Goal: Task Accomplishment & Management: Use online tool/utility

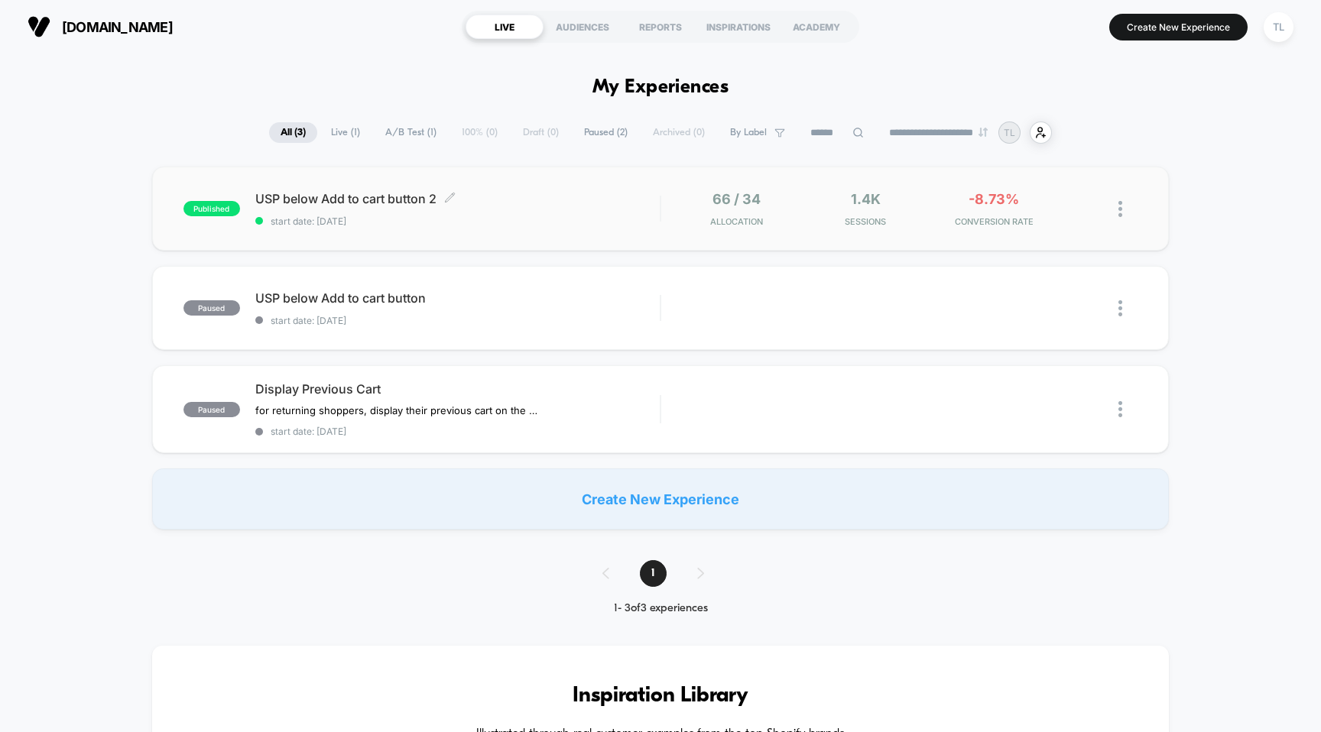
click at [420, 192] on span "USP below Add to cart button 2 Click to edit experience details" at bounding box center [457, 198] width 405 height 15
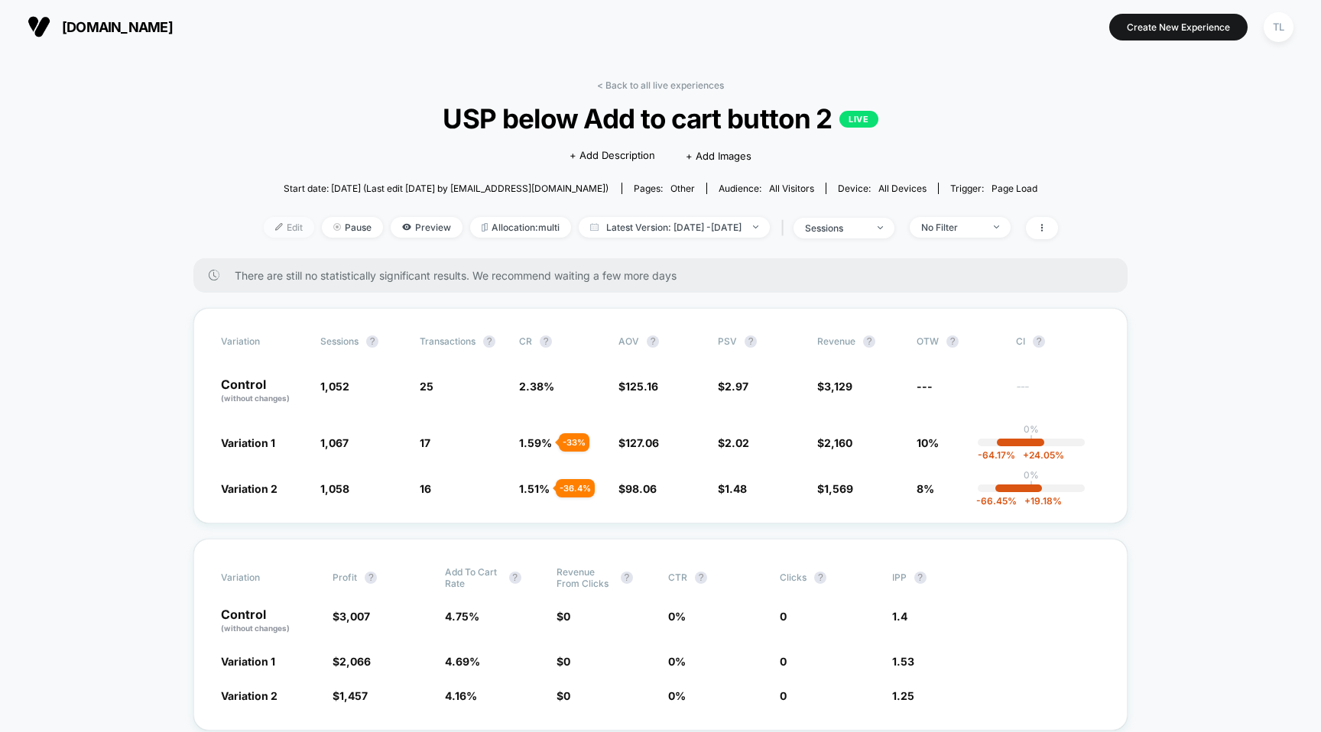
click at [264, 227] on span "Edit" at bounding box center [289, 227] width 50 height 21
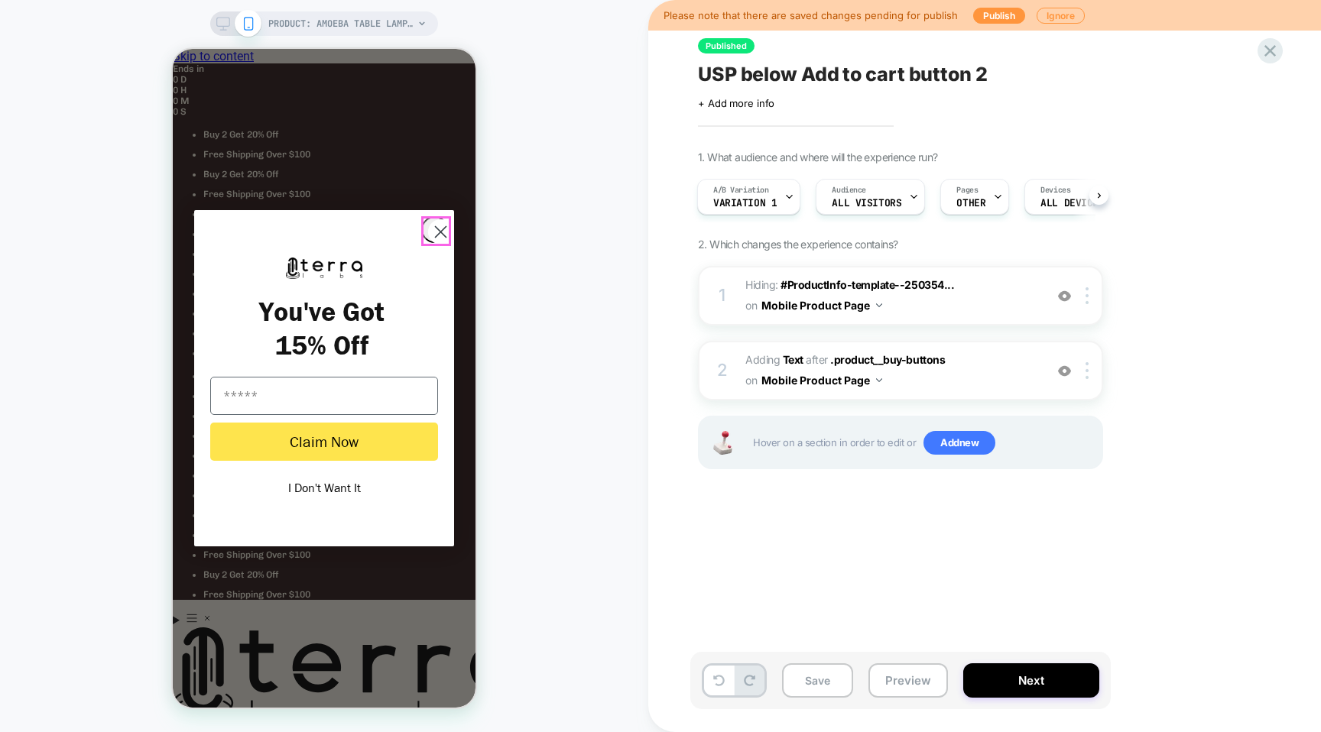
click at [428, 227] on circle "Close dialog" at bounding box center [440, 231] width 25 height 25
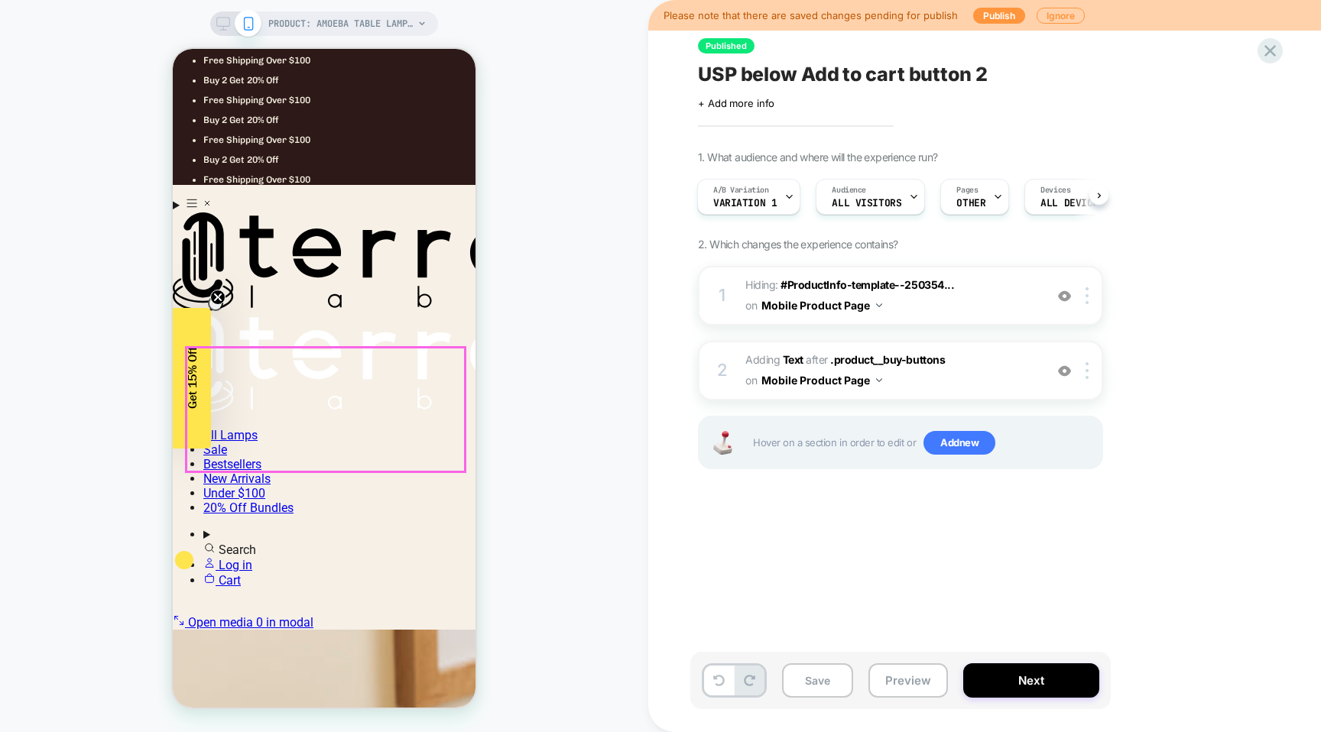
scroll to position [417, 0]
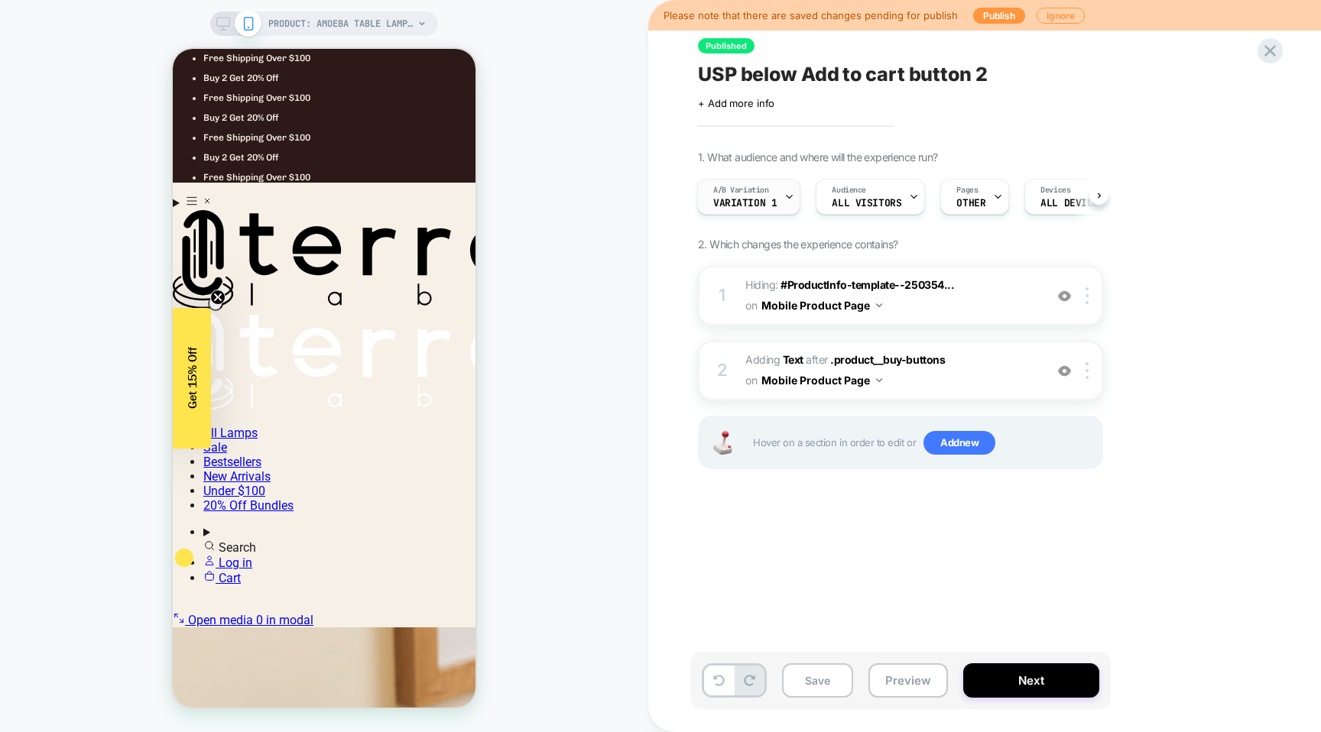
click at [754, 200] on span "Variation 1" at bounding box center [744, 203] width 63 height 11
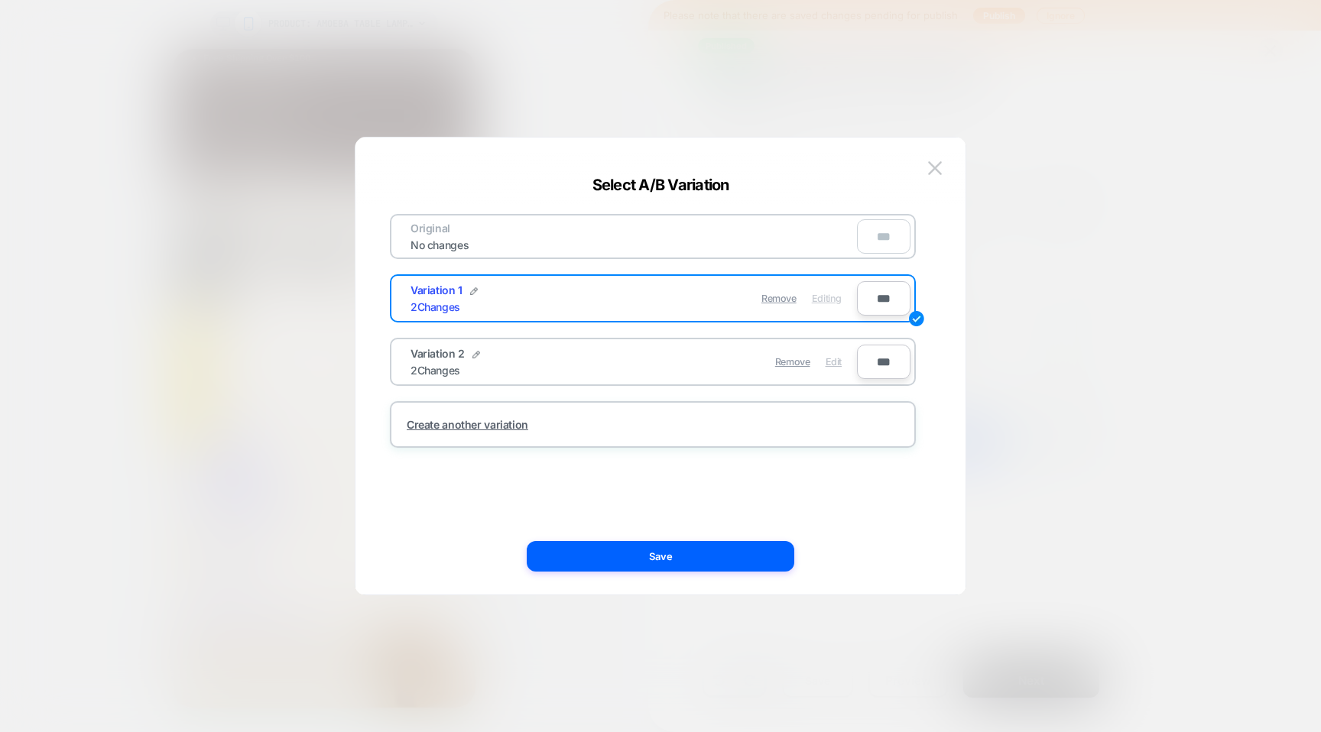
click at [839, 367] on span "Edit" at bounding box center [833, 361] width 16 height 11
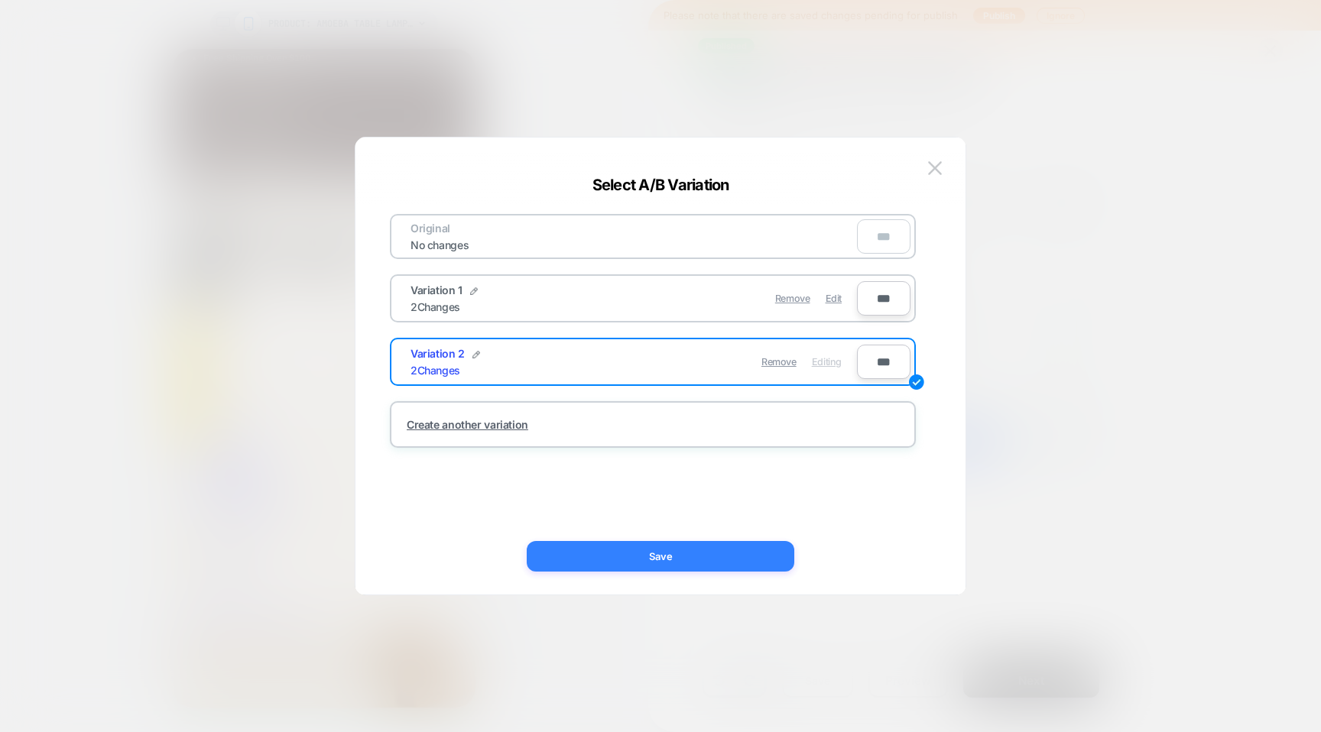
click at [681, 549] on button "Save" at bounding box center [660, 556] width 267 height 31
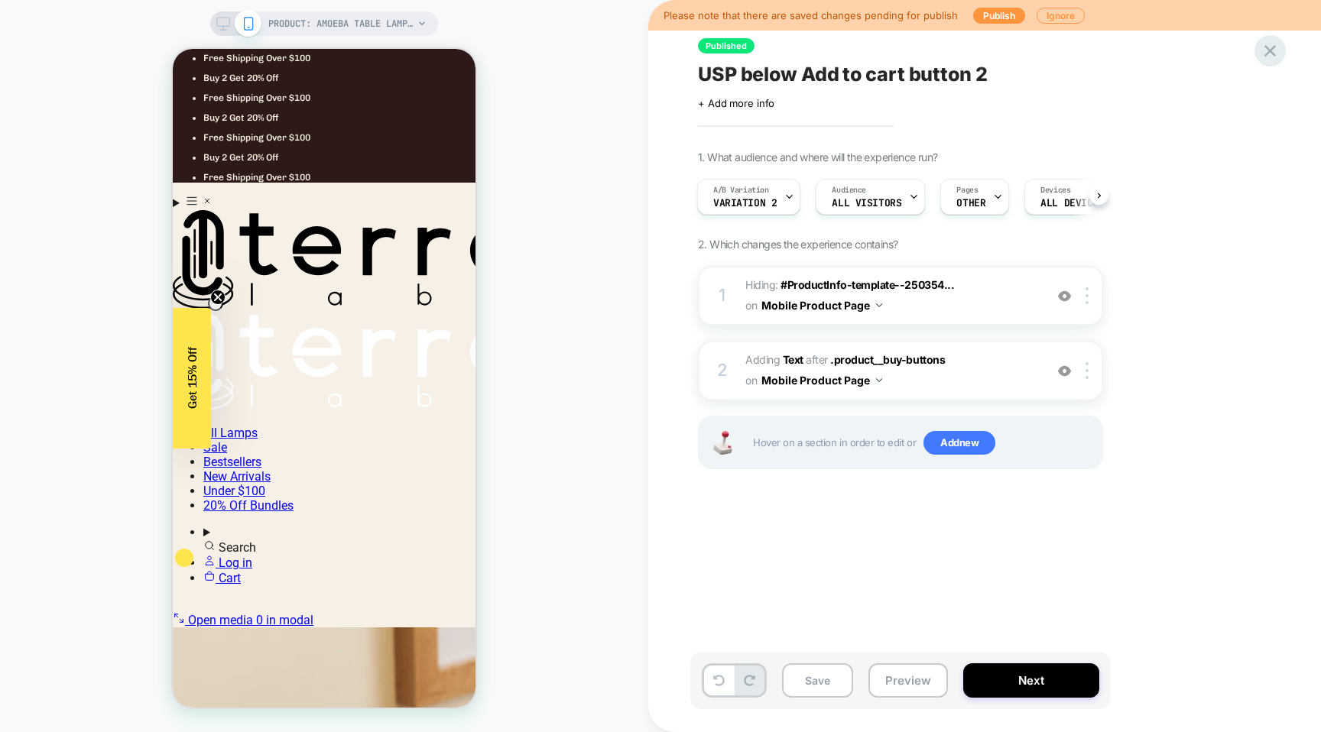
click at [1282, 52] on div at bounding box center [1269, 50] width 31 height 31
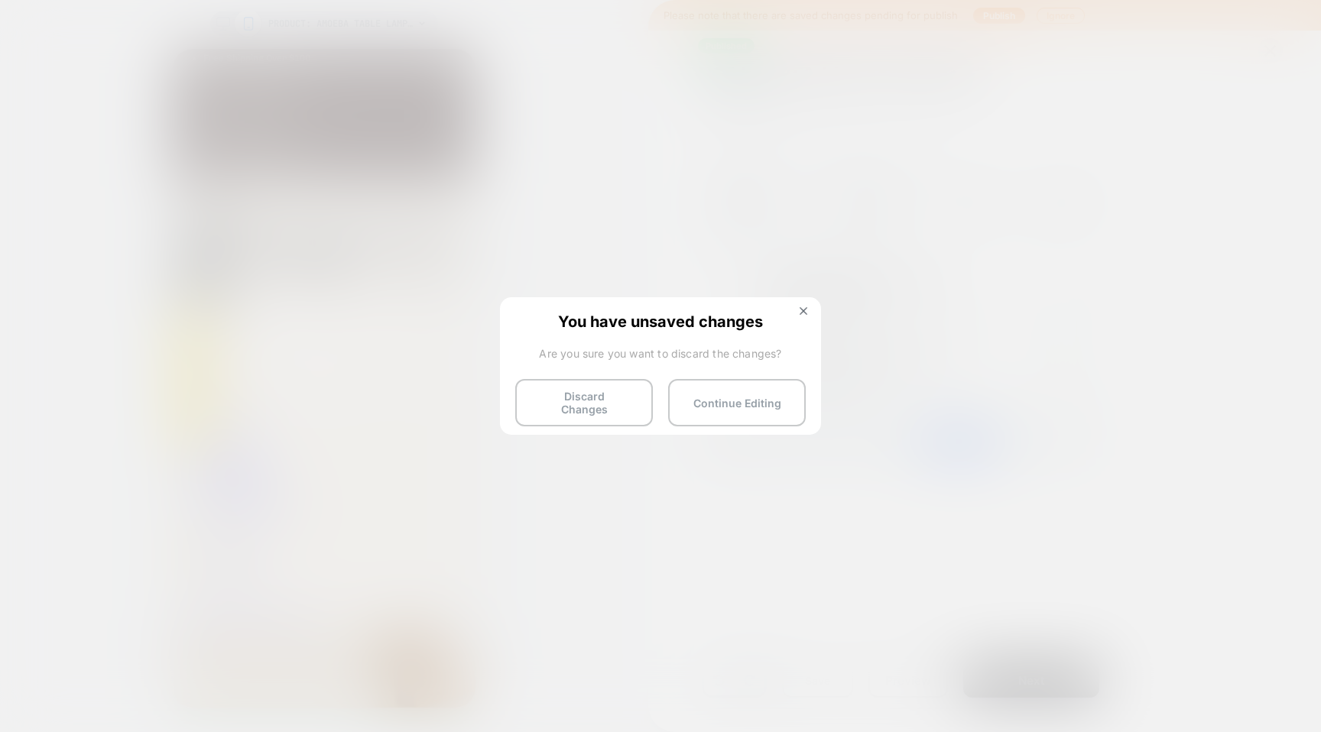
click at [617, 400] on button "Discard Changes" at bounding box center [584, 402] width 138 height 47
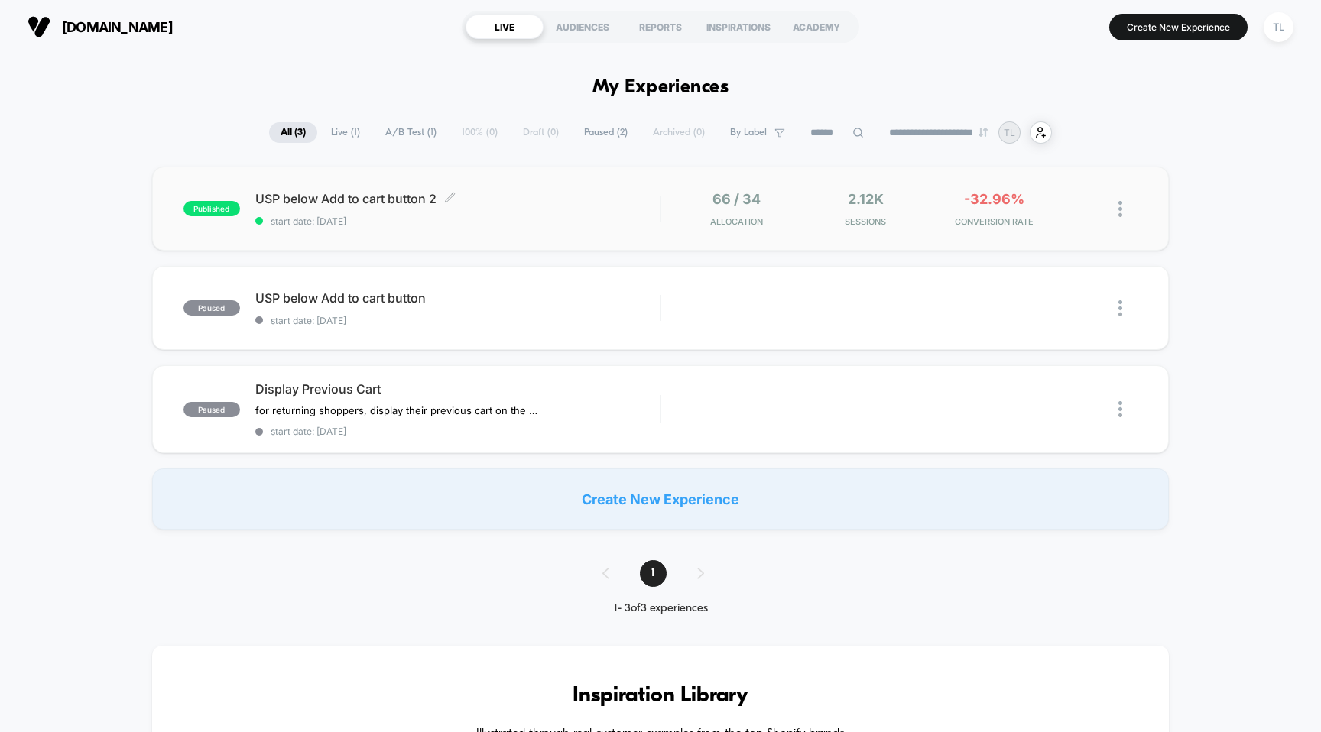
click at [467, 202] on span "USP below Add to cart button 2 Click to edit experience details" at bounding box center [457, 198] width 405 height 15
click at [656, 294] on span "USP below Add to cart button Click to edit experience details" at bounding box center [457, 297] width 405 height 15
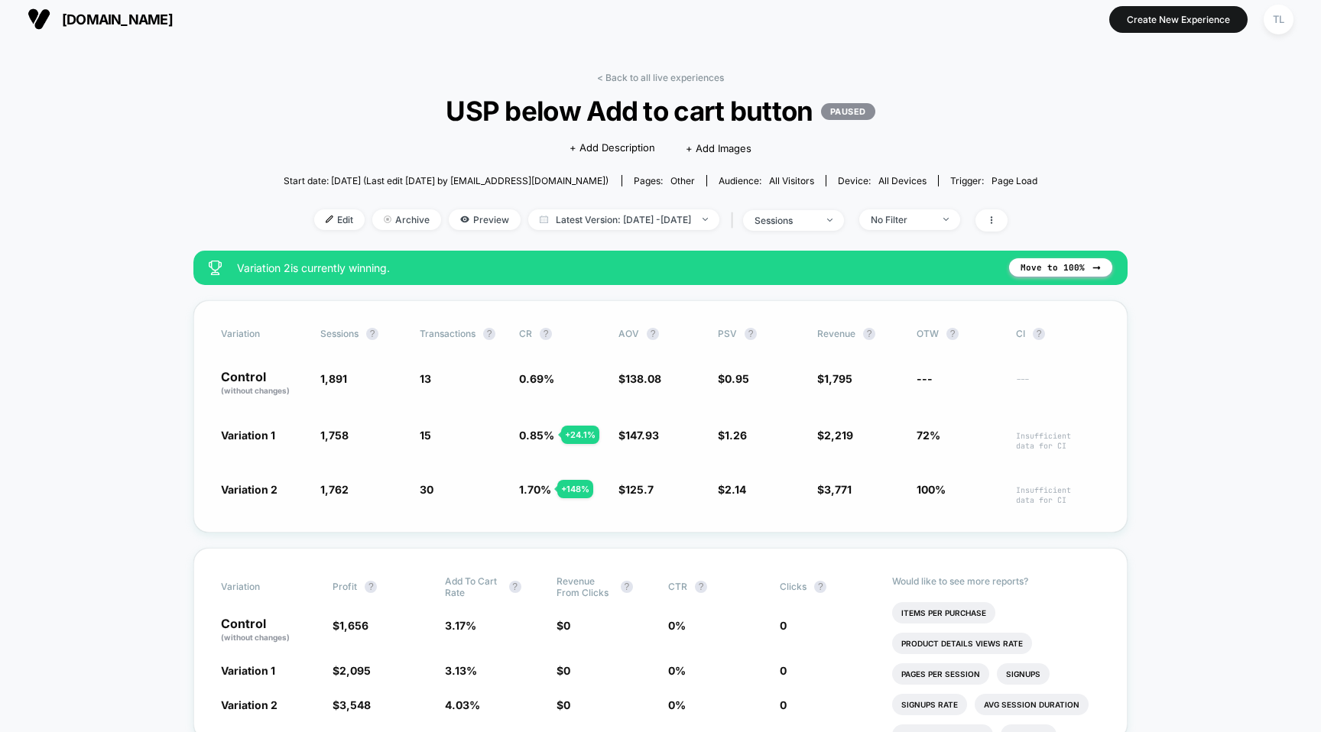
scroll to position [9, 0]
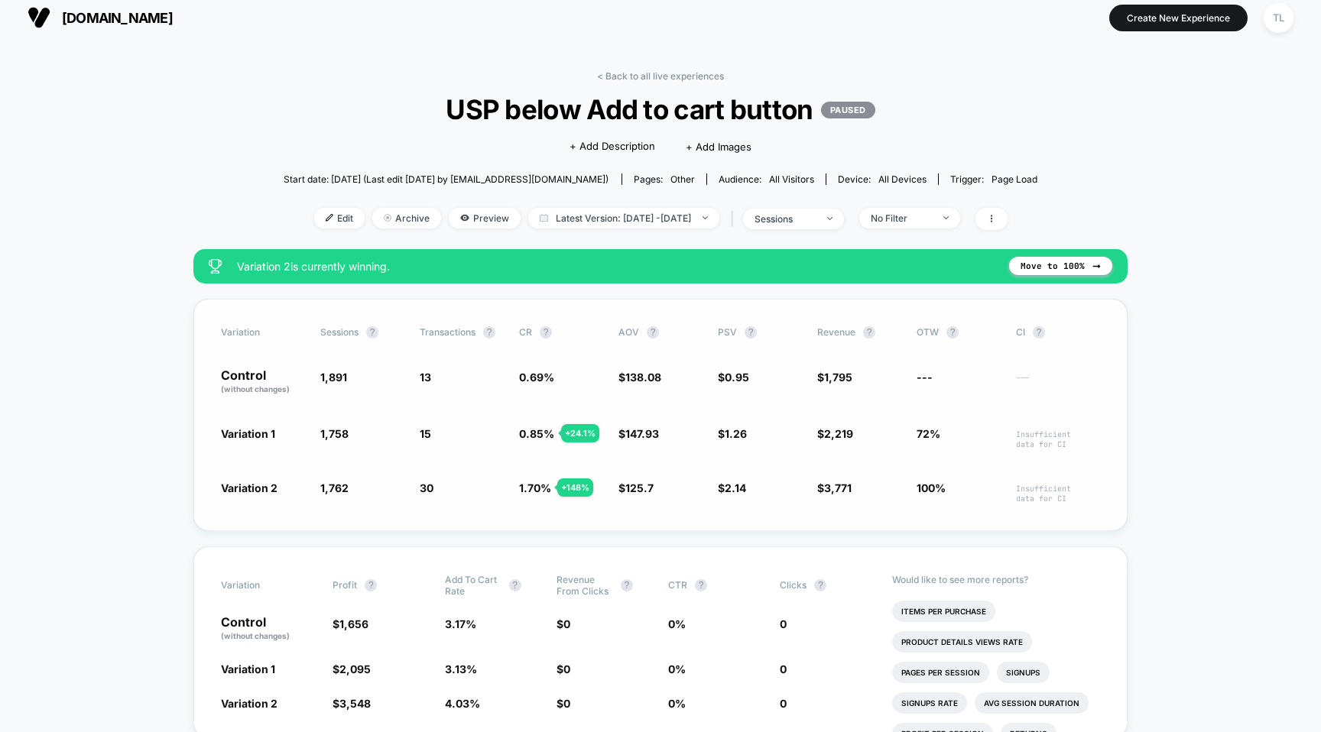
click at [1054, 487] on span "Insufficient data for CI" at bounding box center [1058, 494] width 84 height 20
click at [1054, 488] on span "Insufficient data for CI" at bounding box center [1058, 494] width 84 height 20
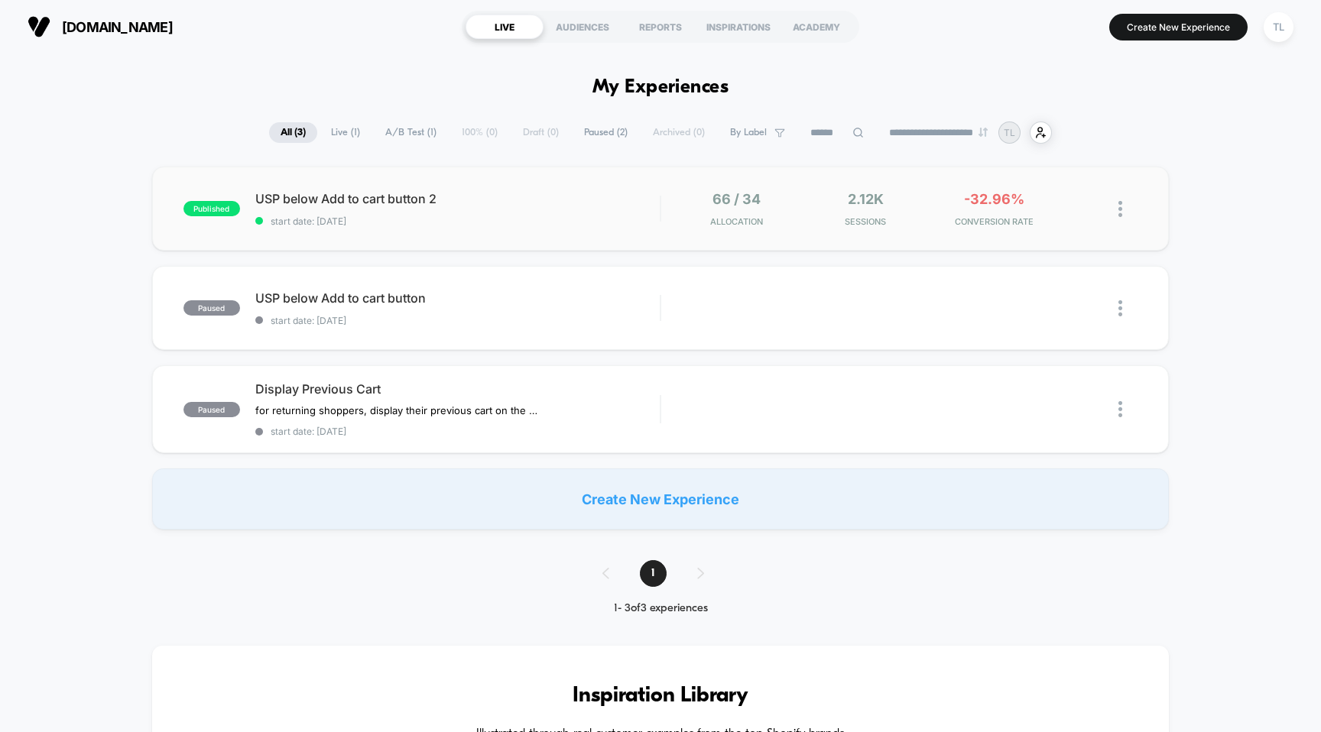
click at [532, 227] on div "published USP below Add to cart button 2 start date: [DATE] 66 / 34 Allocation …" at bounding box center [660, 209] width 1017 height 84
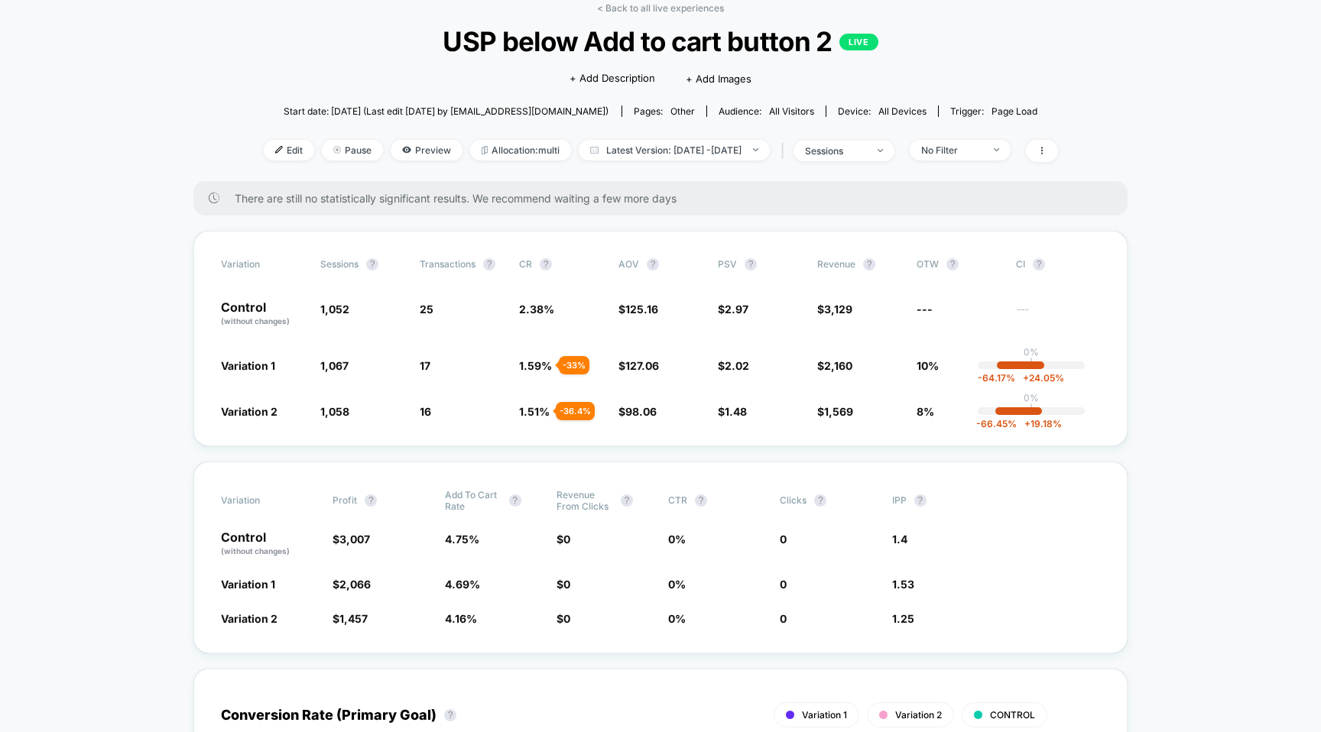
scroll to position [101, 0]
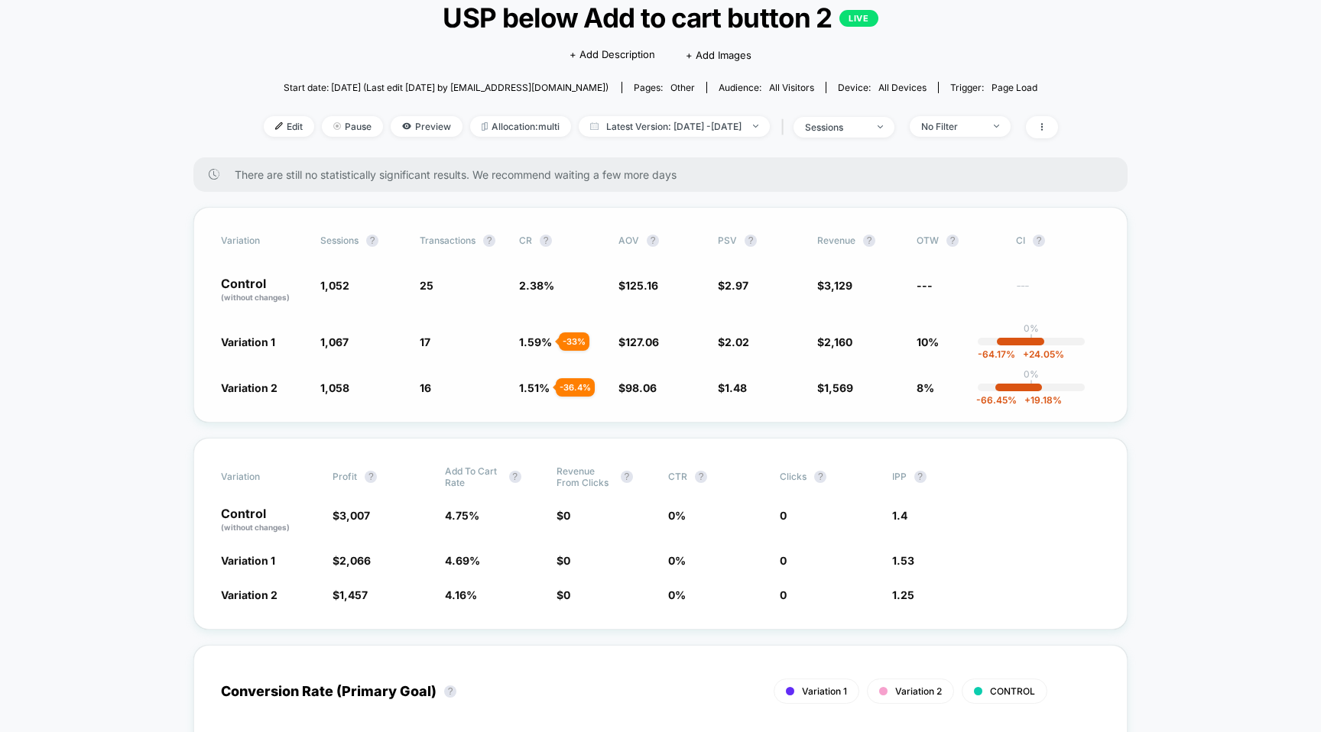
drag, startPoint x: 748, startPoint y: 287, endPoint x: 680, endPoint y: 277, distance: 68.7
click at [680, 277] on div "Control (without changes) 1,052 25 2.38 % $ 125.16 $ 2.97 $ 3,129 --- ---" at bounding box center [660, 290] width 879 height 26
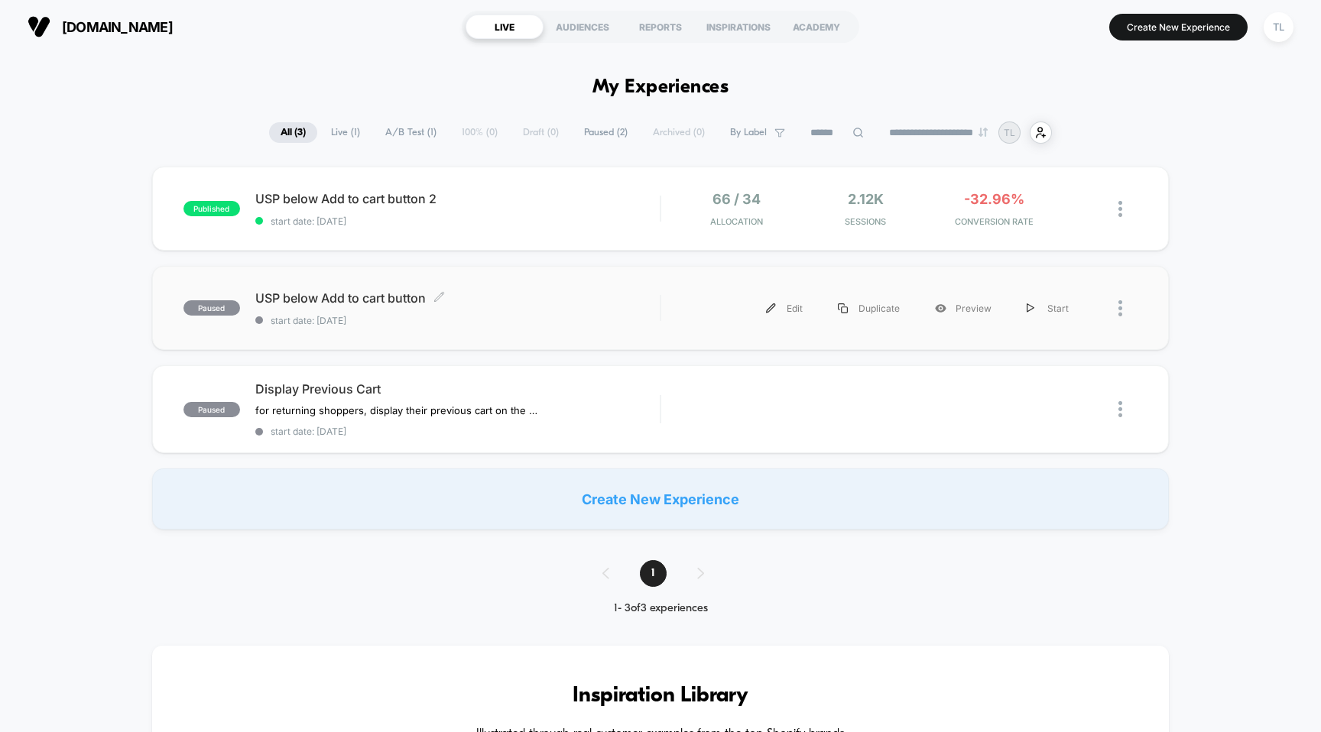
click at [572, 311] on div "USP below Add to cart button Click to edit experience details Click to edit exp…" at bounding box center [457, 308] width 405 height 36
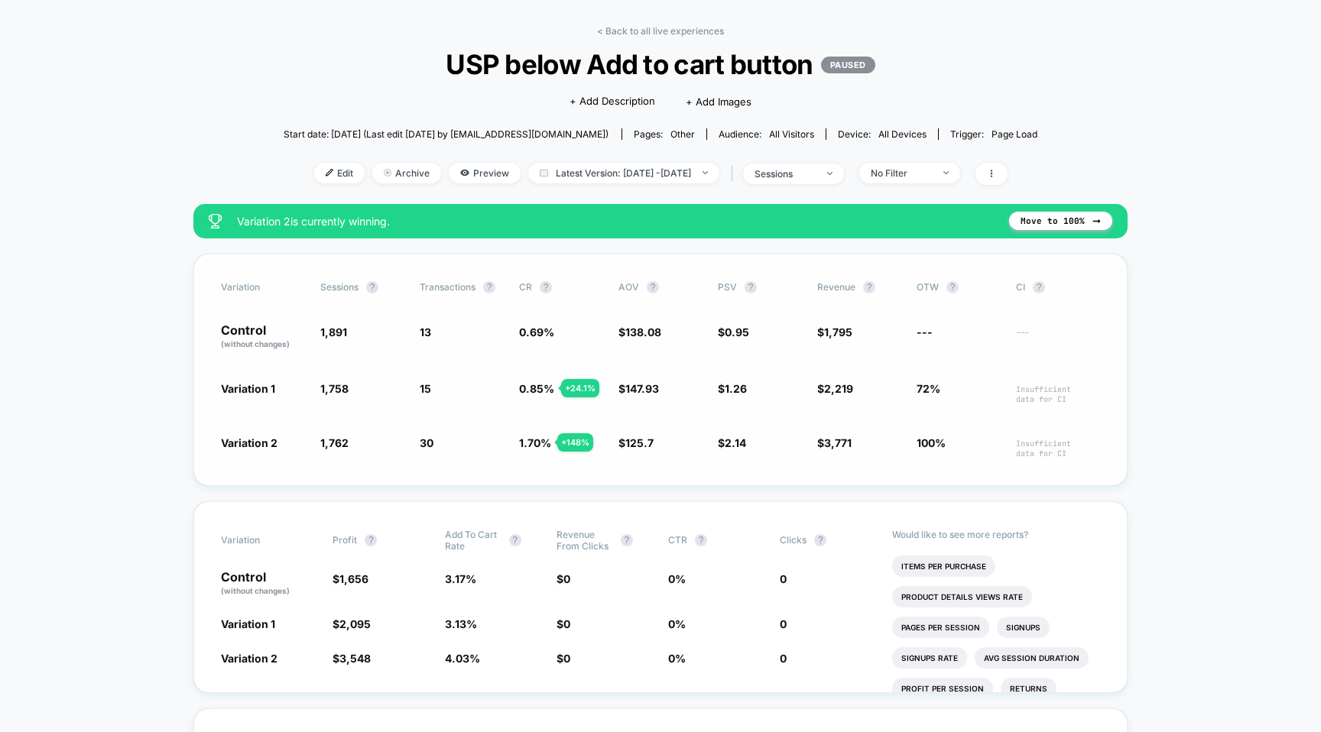
scroll to position [55, 0]
drag, startPoint x: 742, startPoint y: 439, endPoint x: 715, endPoint y: 439, distance: 26.7
click at [715, 439] on div "Variation 2 1,762 - 6.8 % 30 + 148 % 1.70 % + 148 % $ 125.7 - 9 % $ 2.14 + 125 …" at bounding box center [660, 446] width 879 height 24
click at [326, 168] on span "Edit" at bounding box center [339, 172] width 50 height 21
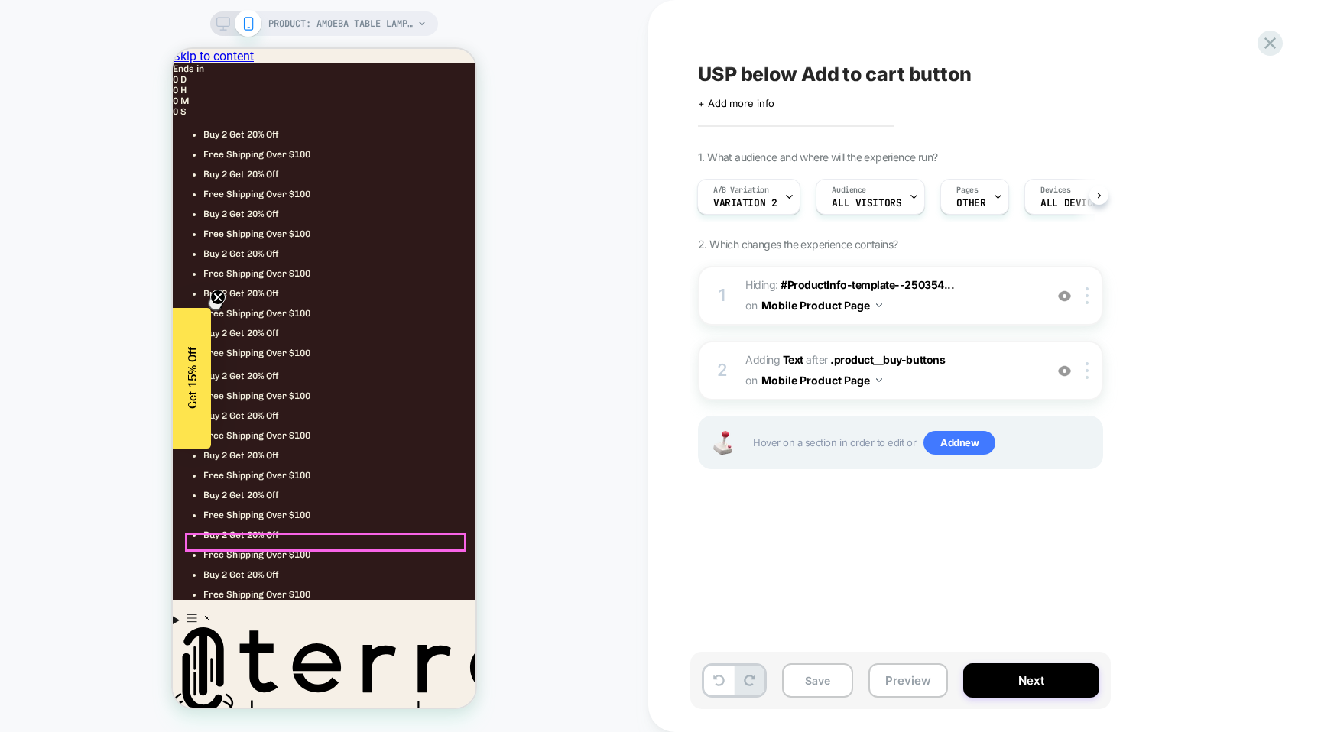
scroll to position [231, 0]
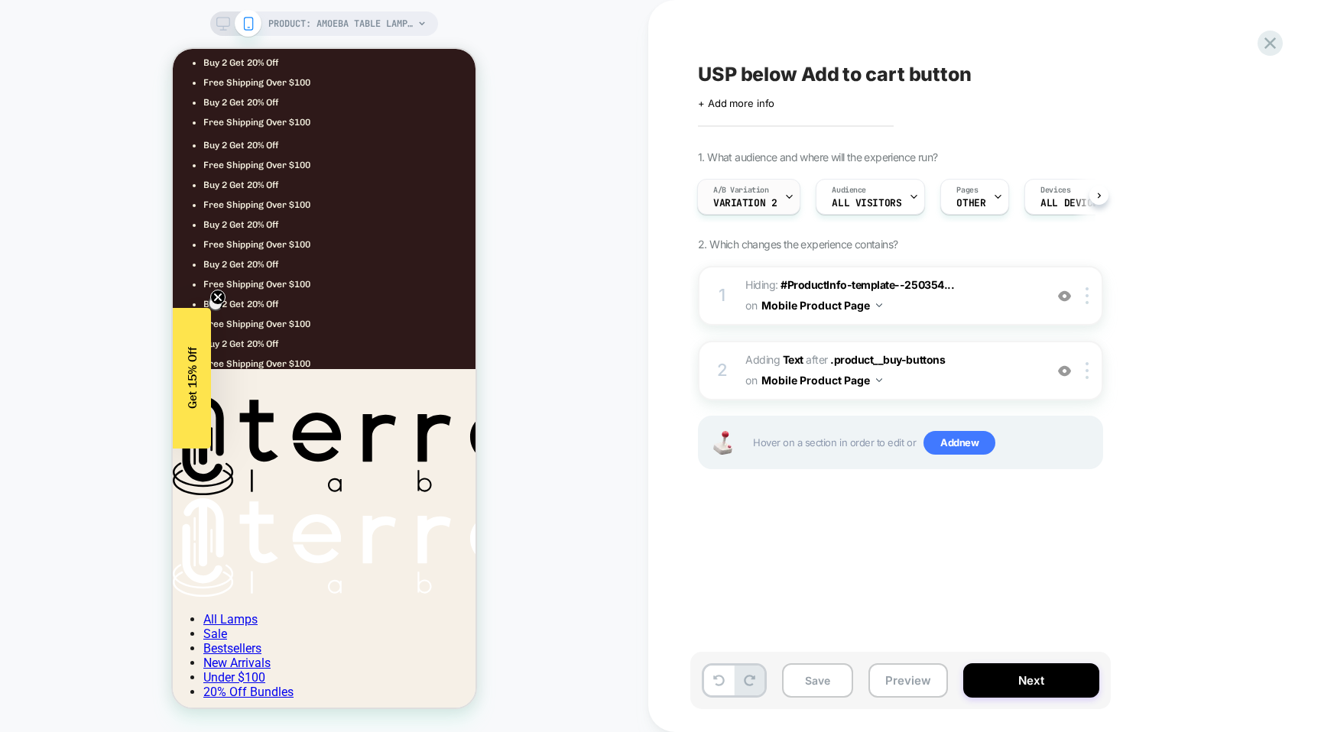
click at [731, 192] on span "A/B Variation" at bounding box center [741, 190] width 56 height 11
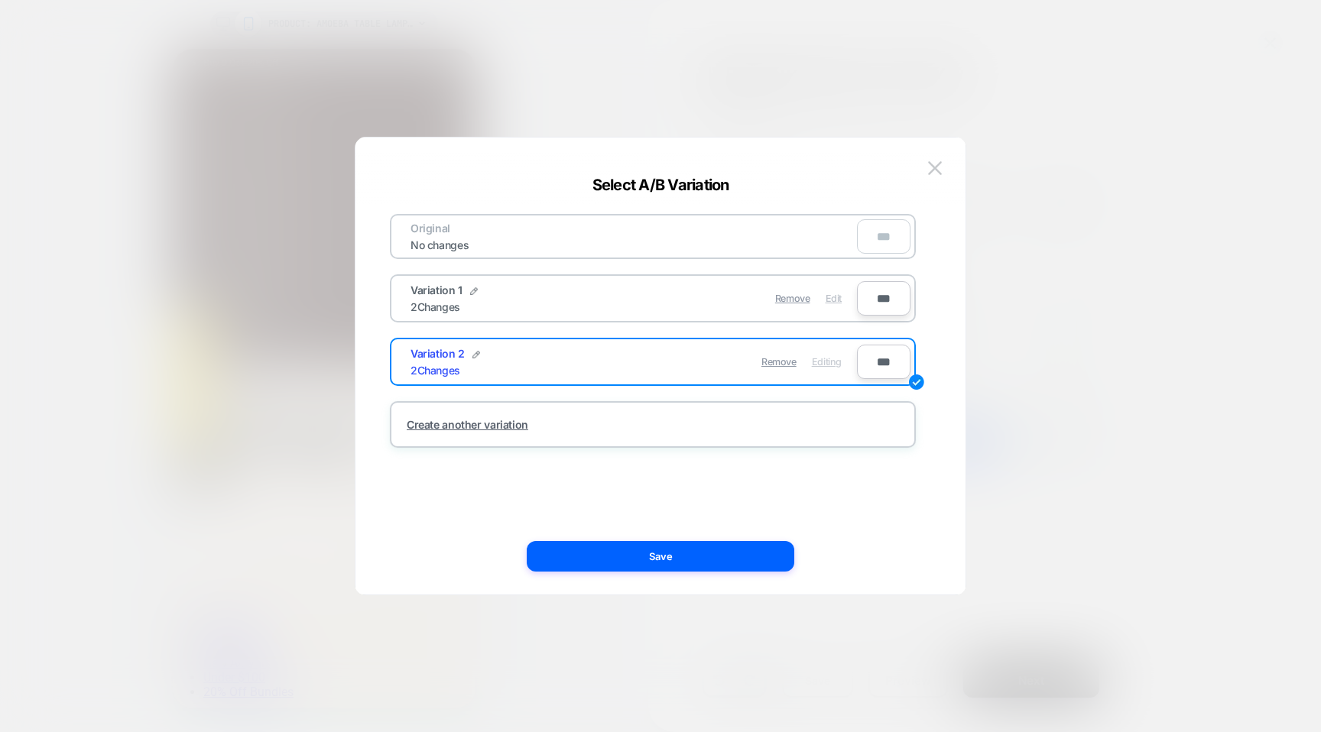
click at [825, 295] on span "Edit" at bounding box center [833, 298] width 16 height 11
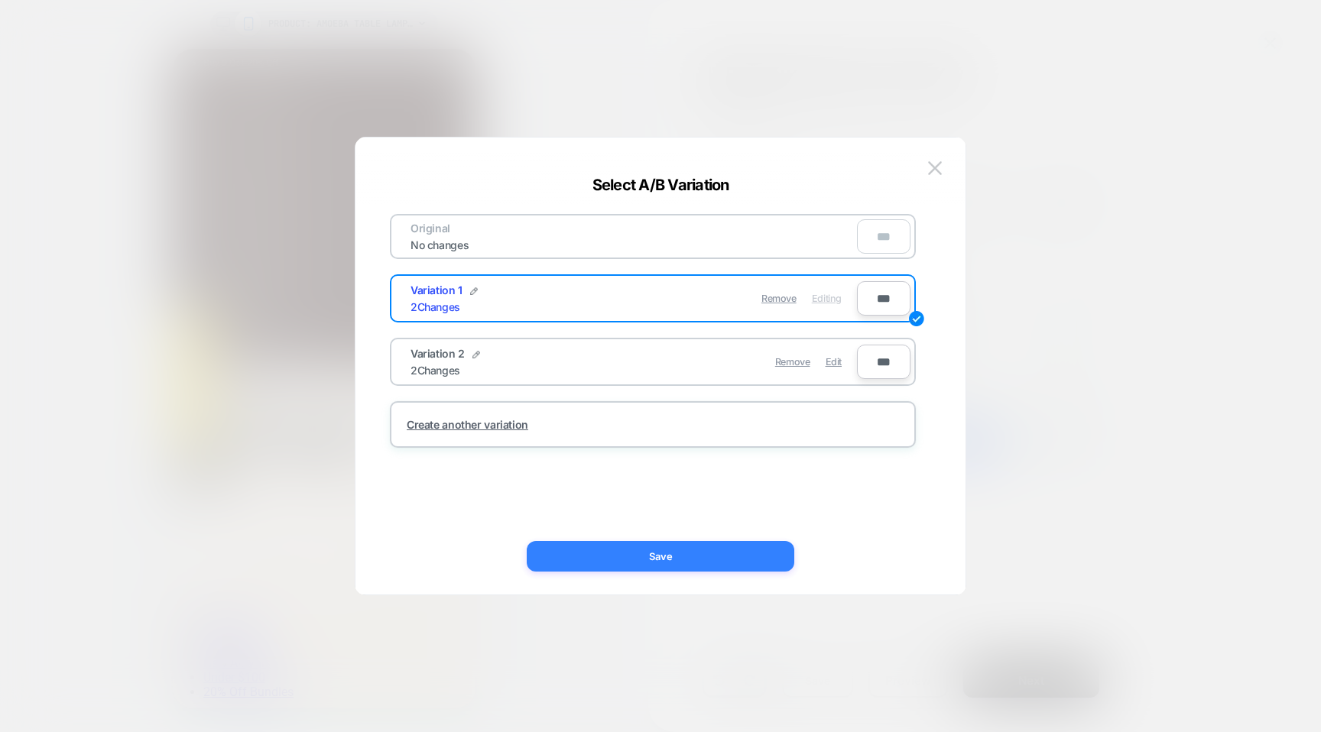
click at [672, 553] on button "Save" at bounding box center [660, 556] width 267 height 31
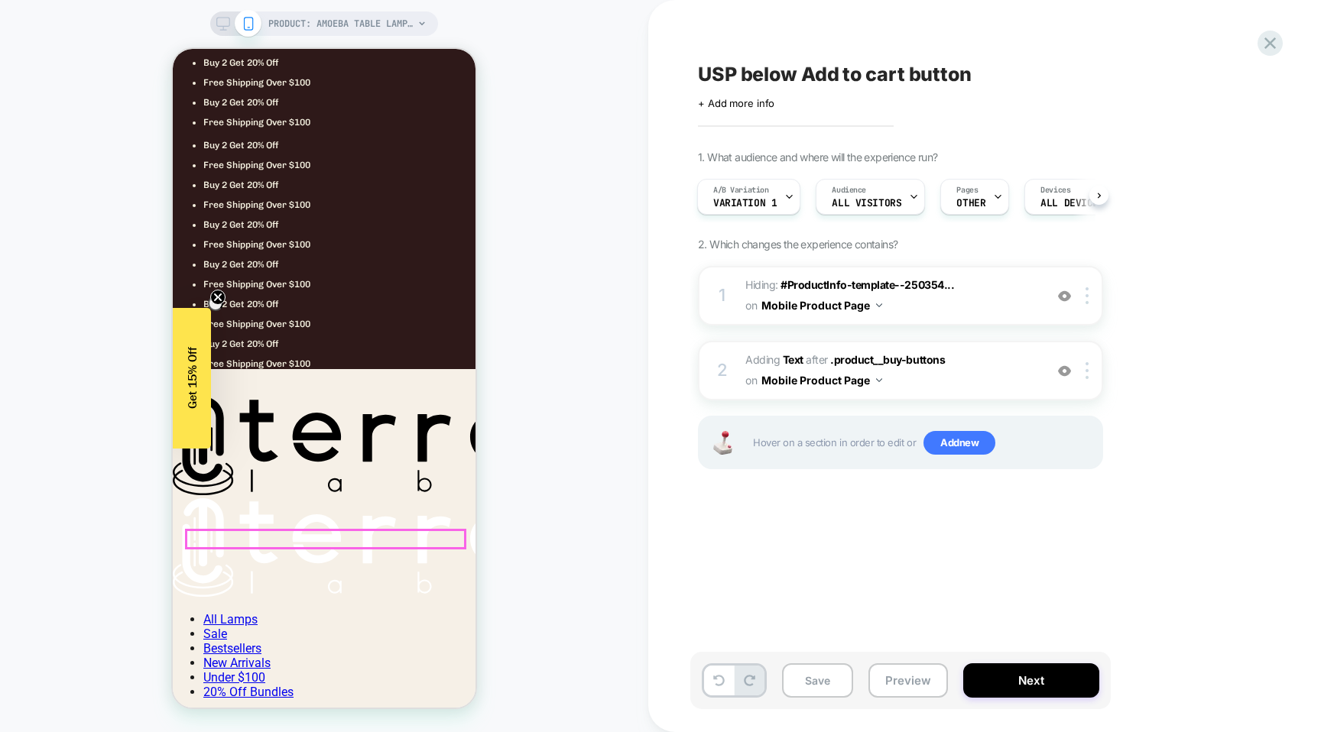
click at [366, 536] on div at bounding box center [324, 539] width 277 height 18
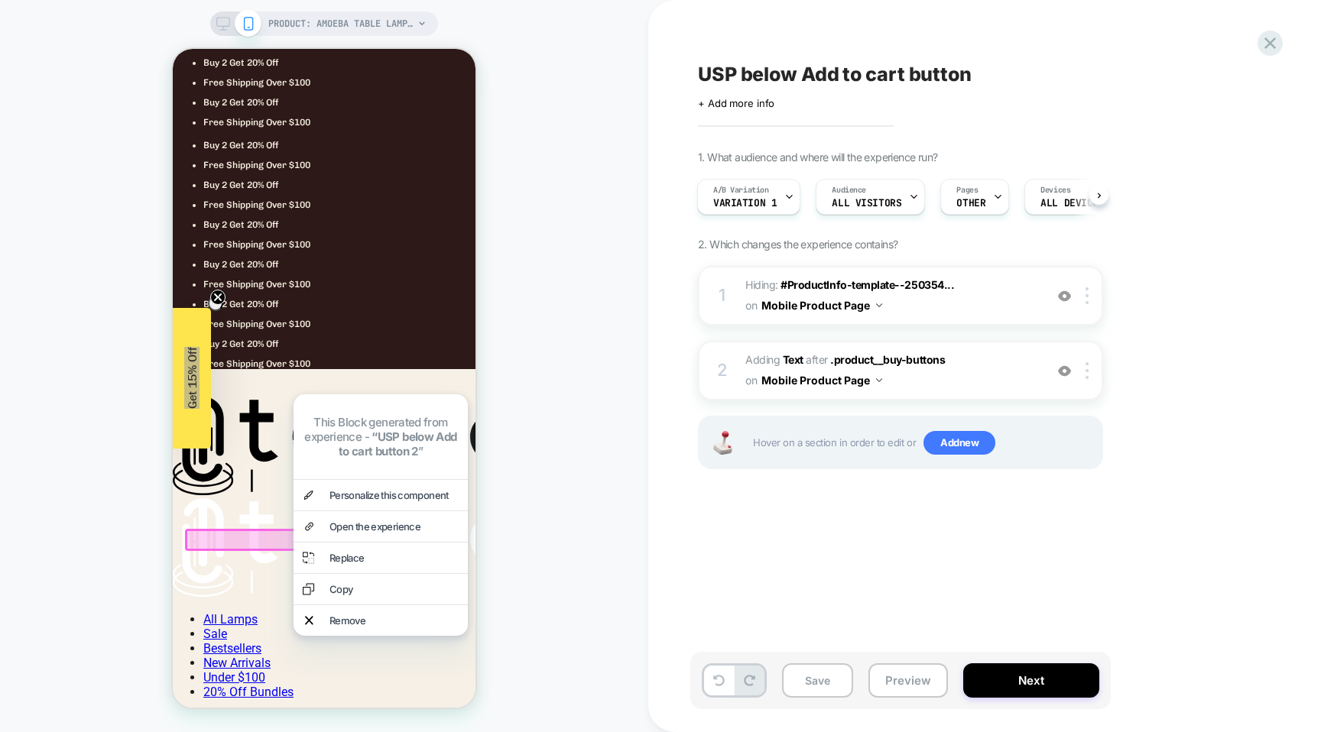
click at [577, 536] on div "PRODUCT: Amoeba Table Lamp [pastel blue] PRODUCT: Amoeba Table Lamp [pastel blu…" at bounding box center [324, 366] width 648 height 702
click at [683, 529] on div "USP below Add to cart button Click to edit experience details + Add more info 1…" at bounding box center [984, 366] width 672 height 732
click at [267, 536] on div at bounding box center [326, 540] width 282 height 22
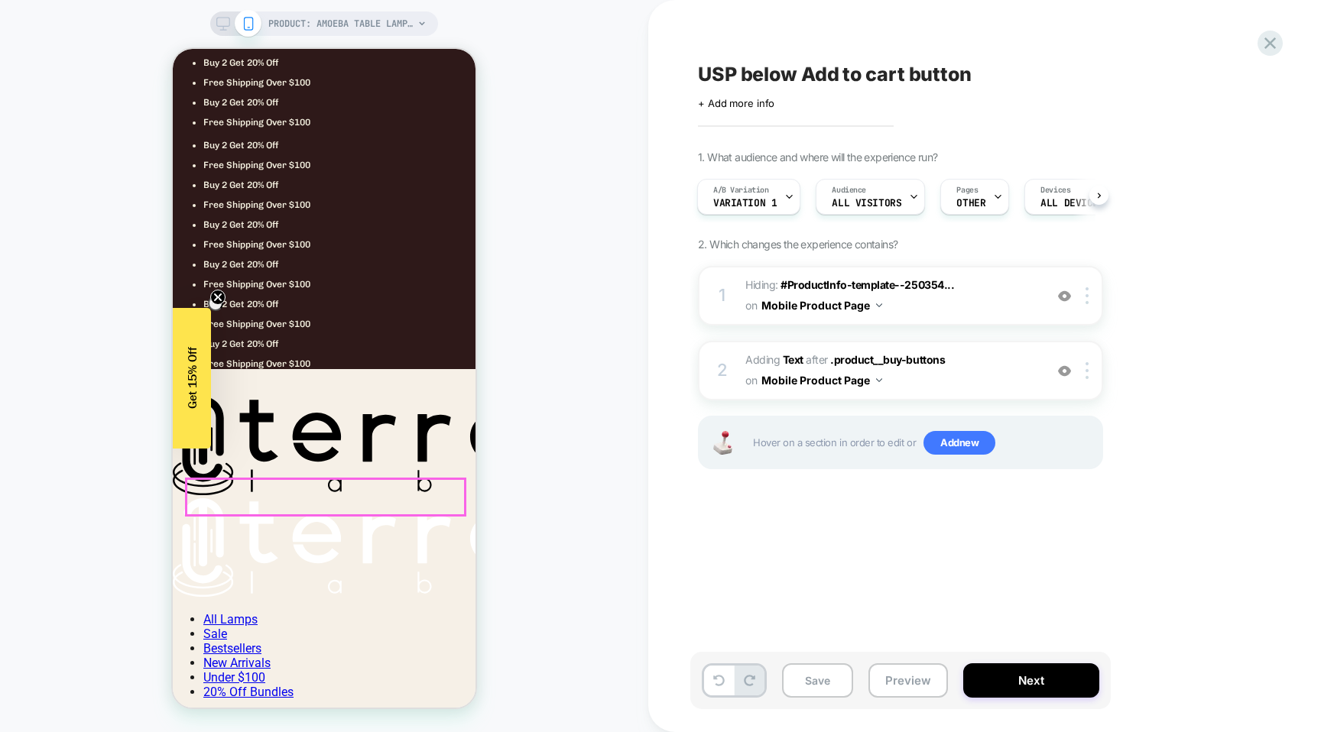
click at [514, 511] on div "PRODUCT: Amoeba Table Lamp [pastel blue] PRODUCT: Amoeba Table Lamp [pastel blu…" at bounding box center [324, 366] width 648 height 702
click at [1261, 40] on icon at bounding box center [1269, 43] width 21 height 21
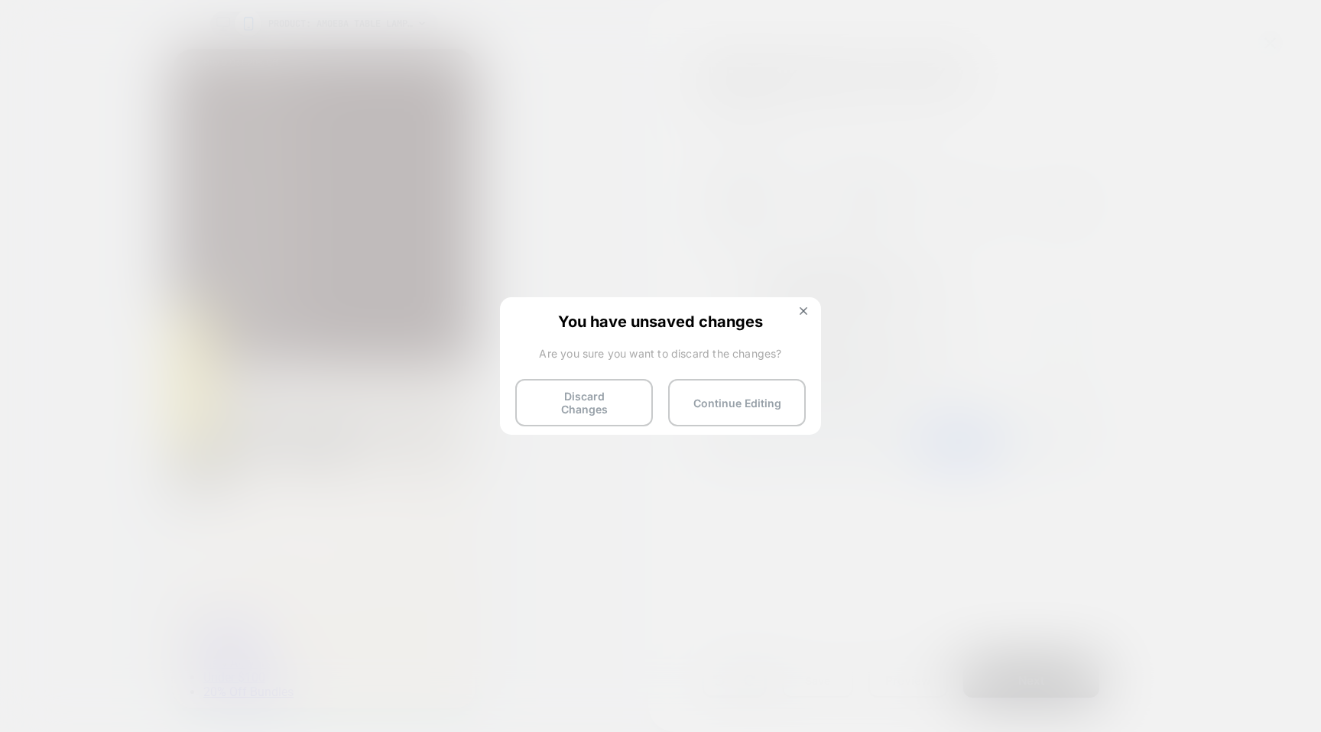
drag, startPoint x: 585, startPoint y: 395, endPoint x: 593, endPoint y: 396, distance: 7.7
click at [585, 395] on button "Discard Changes" at bounding box center [584, 402] width 138 height 47
